Goal: Use online tool/utility: Utilize a website feature to perform a specific function

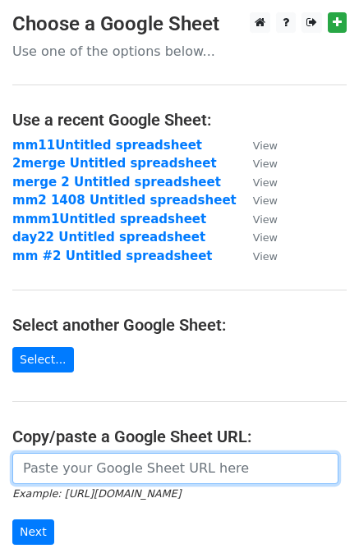
click at [118, 463] on input "url" at bounding box center [175, 468] width 326 height 31
paste input "First Name Last Name Email Robert Mendoza rm@kdhsolar.com Robert Mendoza rmendo…"
type input "First Name Last Name Email Robert Mendoza rm@kdhsolar.com Robert Mendoza rmendo…"
paste input "https://docs.google.com/spreadsheets/d/1zTiqYEWX_yy8WKLTM_Wnn5xeWBOMgBWcbg2b1Qg…"
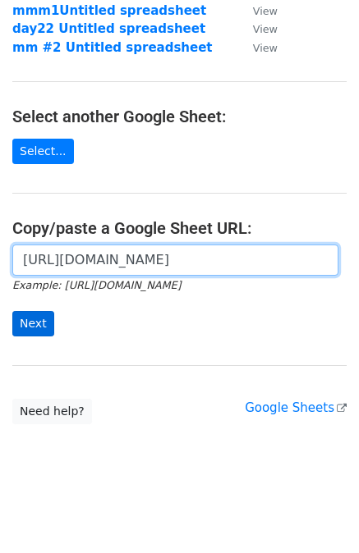
type input "https://docs.google.com/spreadsheets/d/1zTiqYEWX_yy8WKLTM_Wnn5xeWBOMgBWcbg2b1Qg…"
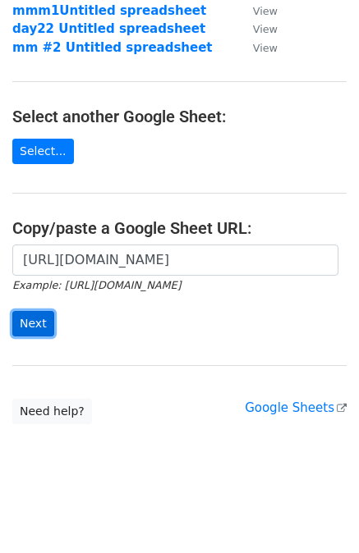
click at [30, 320] on input "Next" at bounding box center [33, 323] width 42 height 25
